Goal: Information Seeking & Learning: Learn about a topic

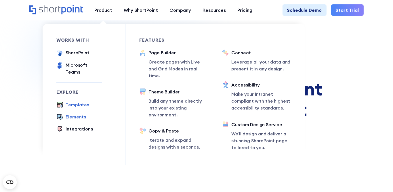
click at [71, 113] on div "Elements" at bounding box center [76, 116] width 20 height 7
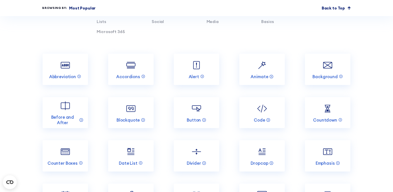
scroll to position [504, 0]
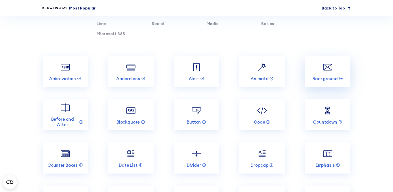
click at [330, 68] on img at bounding box center [327, 67] width 12 height 12
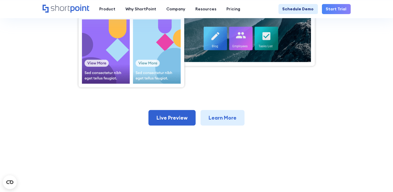
scroll to position [250, 0]
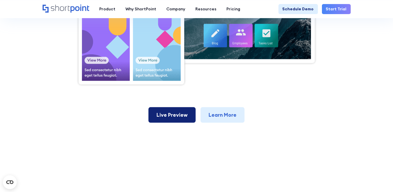
click at [170, 114] on link "Live Preview" at bounding box center [171, 115] width 47 height 16
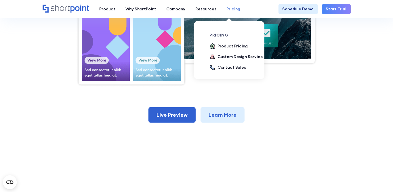
click at [228, 7] on div "Pricing" at bounding box center [233, 9] width 14 height 6
click at [223, 46] on div "Product Pricing" at bounding box center [232, 46] width 30 height 6
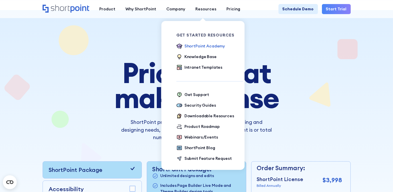
click at [195, 48] on div "ShortPoint Academy" at bounding box center [204, 46] width 41 height 6
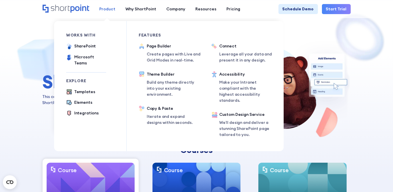
click at [110, 9] on div "Product" at bounding box center [107, 9] width 16 height 6
click at [80, 89] on div "Templates" at bounding box center [84, 92] width 21 height 6
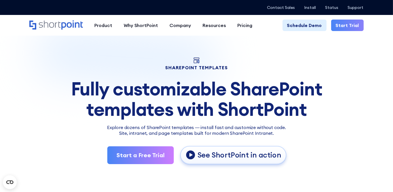
click at [242, 155] on p "See ShortPoint in action" at bounding box center [239, 154] width 84 height 9
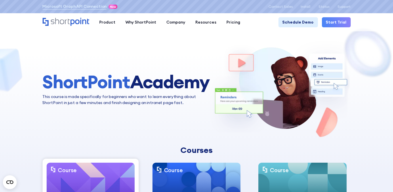
scroll to position [0, 0]
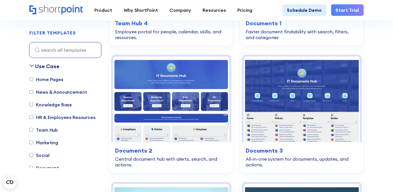
scroll to position [410, 0]
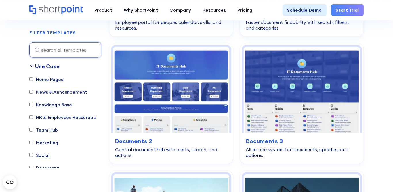
click at [48, 96] on div "Home Pages News & Announcement Knowledge Base HR & Employees Resources Team Hub…" at bounding box center [65, 126] width 72 height 101
click at [47, 88] on div "Home Pages News & Announcement Knowledge Base HR & Employees Resources Team Hub…" at bounding box center [65, 126] width 72 height 101
click at [47, 92] on label "News & Announcement" at bounding box center [58, 91] width 58 height 7
click at [33, 92] on input "News & Announcement" at bounding box center [31, 92] width 4 height 4
checkbox input "true"
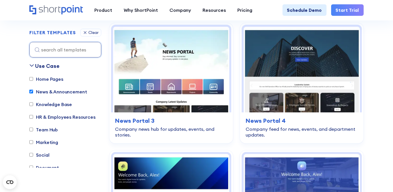
scroll to position [170, 0]
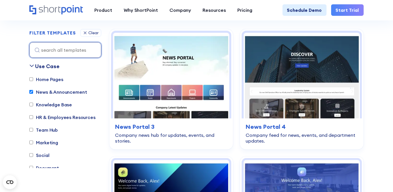
click at [62, 53] on input at bounding box center [65, 50] width 72 height 16
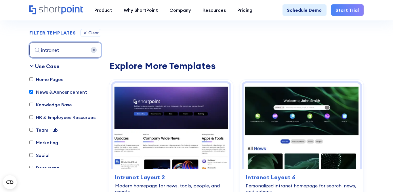
type input "intranet"
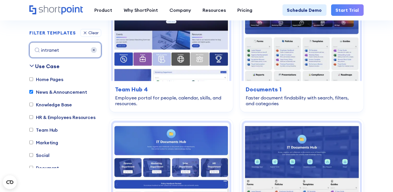
scroll to position [409, 0]
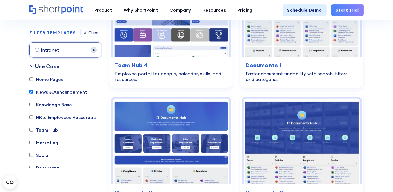
click at [32, 92] on input "News & Announcement" at bounding box center [31, 92] width 4 height 4
checkbox input "false"
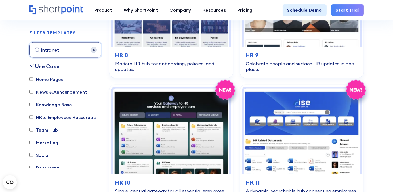
scroll to position [883, 0]
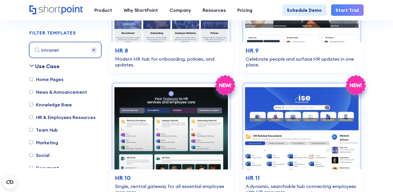
click at [72, 50] on input "intranet" at bounding box center [65, 50] width 72 height 16
click at [93, 51] on img at bounding box center [94, 50] width 6 height 6
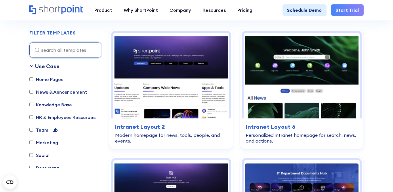
scroll to position [9, 0]
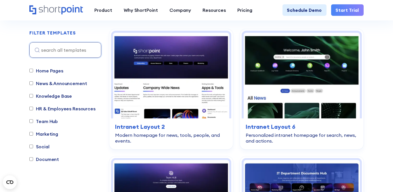
click at [39, 70] on label "Home Pages" at bounding box center [46, 70] width 34 height 7
click at [33, 70] on input "Home Pages" at bounding box center [31, 71] width 4 height 4
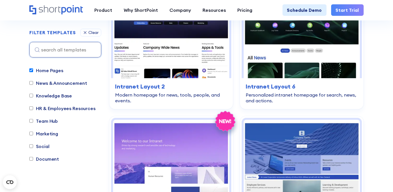
scroll to position [191, 0]
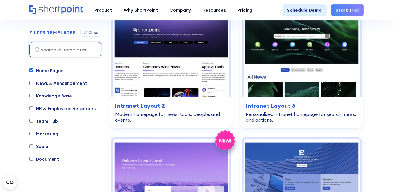
click at [33, 69] on input "Home Pages" at bounding box center [31, 71] width 4 height 4
checkbox input "false"
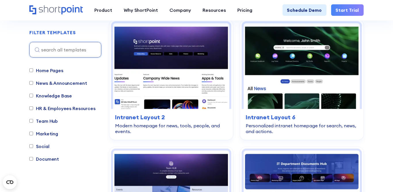
scroll to position [170, 0]
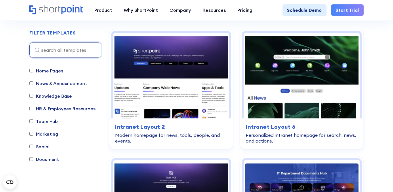
click at [32, 108] on input "HR & Employees Resources" at bounding box center [31, 109] width 4 height 4
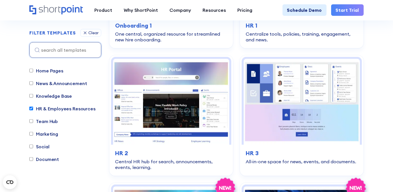
scroll to position [531, 0]
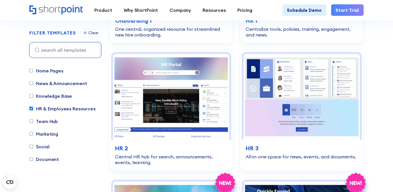
click at [32, 107] on input "HR & Employees Resources" at bounding box center [31, 109] width 4 height 4
checkbox input "false"
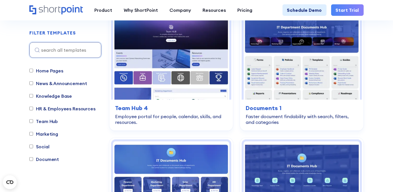
scroll to position [170, 0]
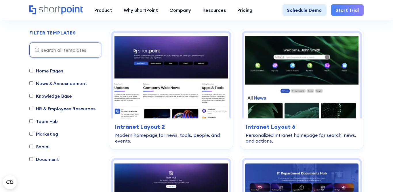
click at [32, 81] on input "News & Announcement" at bounding box center [31, 83] width 4 height 4
checkbox input "true"
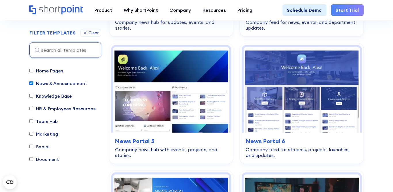
scroll to position [273, 0]
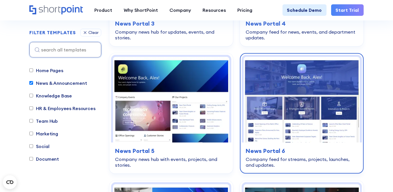
click at [285, 106] on img at bounding box center [302, 100] width 116 height 86
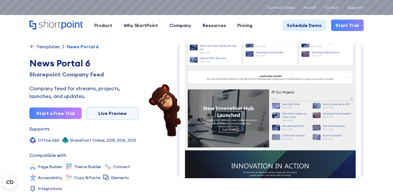
scroll to position [145, 0]
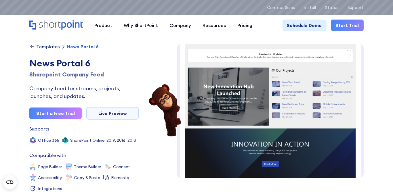
click at [84, 176] on div "Copy &Paste" at bounding box center [87, 178] width 26 height 4
click at [60, 176] on div "Accessibility" at bounding box center [50, 178] width 24 height 4
click at [257, 133] on img at bounding box center [270, 42] width 186 height 288
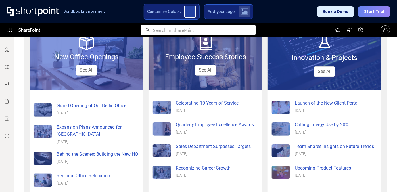
scroll to position [182, 0]
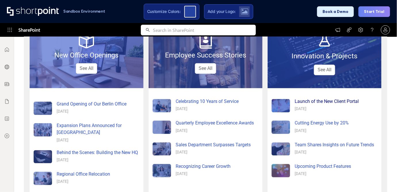
click at [297, 104] on div "Launch of the New Client Portal" at bounding box center [336, 101] width 83 height 7
click at [302, 100] on div "Launch of the New Client Portal" at bounding box center [336, 101] width 83 height 7
click at [282, 104] on div at bounding box center [281, 105] width 18 height 13
click at [296, 127] on div "Cutting Energy Use by 20% [DATE]" at bounding box center [336, 128] width 83 height 16
click at [297, 146] on div "Team Shares Insights on Future Trends" at bounding box center [336, 144] width 83 height 7
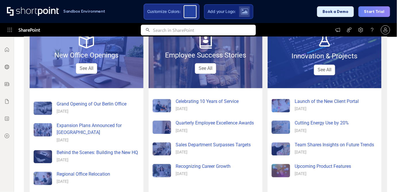
click at [192, 8] on div at bounding box center [190, 11] width 13 height 13
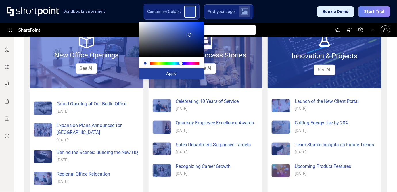
click at [184, 64] on div at bounding box center [182, 63] width 3 height 3
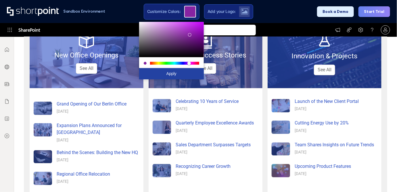
click at [189, 64] on div at bounding box center [174, 63] width 49 height 3
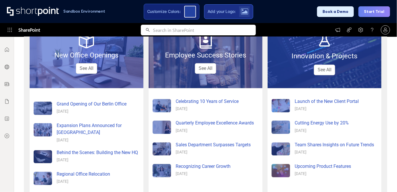
click at [240, 12] on div at bounding box center [244, 11] width 11 height 11
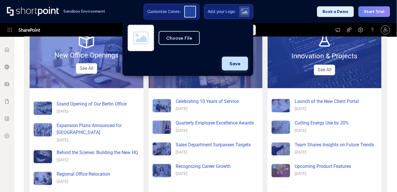
click at [232, 60] on button "Save" at bounding box center [235, 64] width 26 height 14
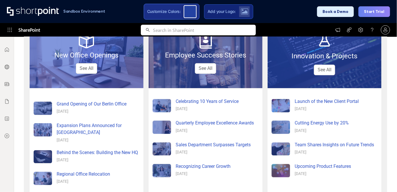
click at [192, 9] on div at bounding box center [190, 11] width 13 height 13
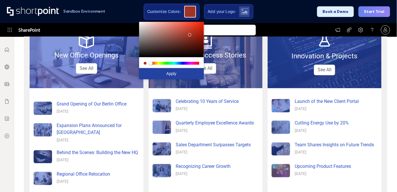
click at [151, 64] on div at bounding box center [174, 63] width 49 height 3
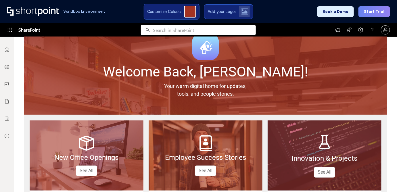
scroll to position [87, 0]
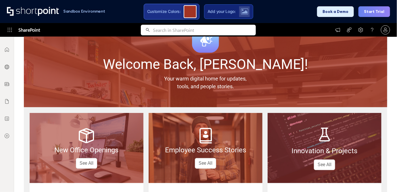
click at [191, 12] on div at bounding box center [190, 11] width 13 height 13
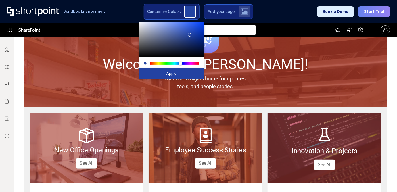
click at [181, 63] on div at bounding box center [174, 63] width 49 height 3
click at [181, 63] on div at bounding box center [180, 63] width 3 height 3
click at [191, 26] on div at bounding box center [171, 40] width 65 height 36
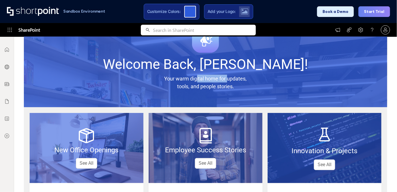
drag, startPoint x: 225, startPoint y: 75, endPoint x: 188, endPoint y: 77, distance: 37.1
click at [188, 77] on span "Your warm digital home for updates," at bounding box center [205, 79] width 83 height 6
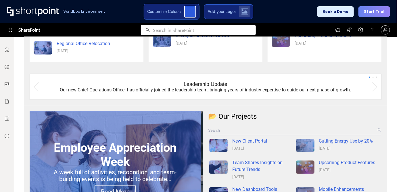
scroll to position [315, 0]
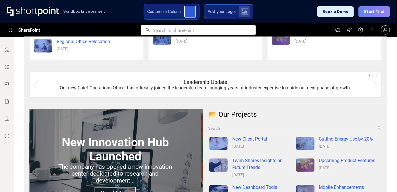
click at [212, 82] on div "Leadership Update" at bounding box center [206, 81] width 44 height 5
click at [371, 85] on link at bounding box center [375, 85] width 13 height 26
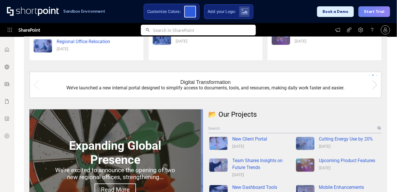
click at [371, 85] on link at bounding box center [375, 85] width 13 height 26
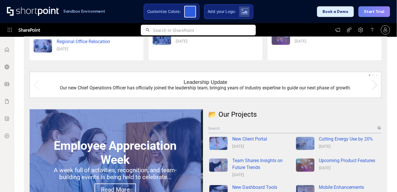
click at [371, 85] on link at bounding box center [375, 85] width 13 height 26
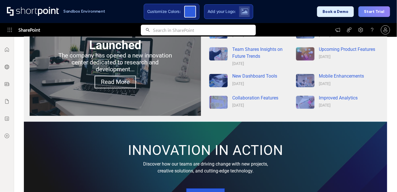
scroll to position [458, 0]
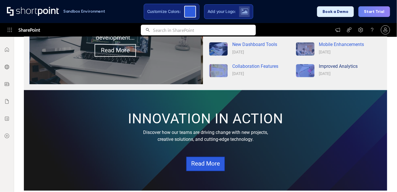
click at [334, 67] on div "Improved Analytics" at bounding box center [349, 66] width 61 height 7
click at [303, 68] on div at bounding box center [305, 70] width 18 height 13
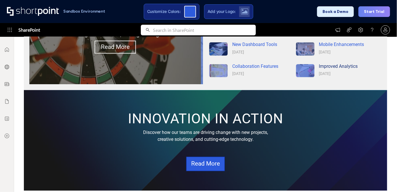
click at [320, 75] on div "[DATE]" at bounding box center [349, 74] width 61 height 6
click at [328, 43] on div "Mobile Enhancements" at bounding box center [349, 44] width 61 height 7
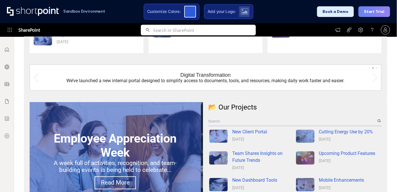
scroll to position [186, 0]
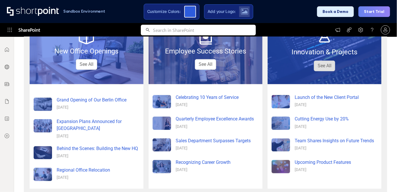
click at [320, 64] on link "See All" at bounding box center [324, 66] width 21 height 11
click at [320, 62] on link "See All" at bounding box center [324, 66] width 21 height 11
click at [207, 56] on div "Employee Success Stories" at bounding box center [206, 51] width 114 height 10
click at [199, 67] on link "See All" at bounding box center [205, 64] width 21 height 11
